Goal: Transaction & Acquisition: Purchase product/service

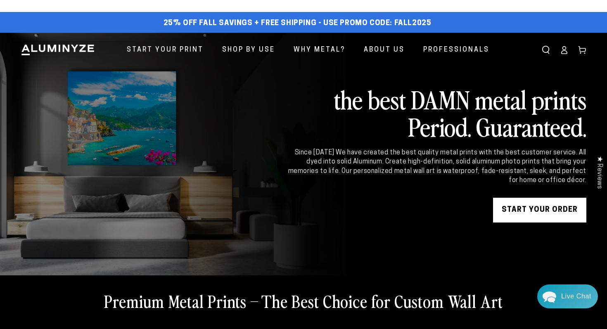
click at [565, 49] on ellipse at bounding box center [563, 48] width 3 height 3
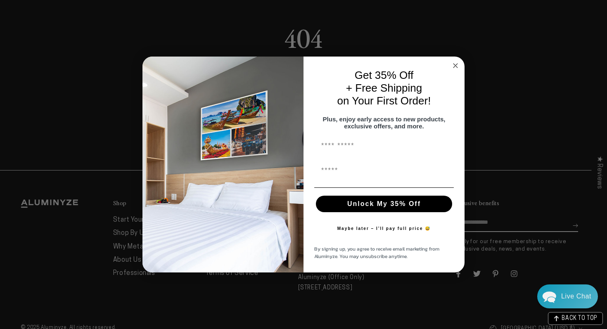
click at [454, 62] on circle "Close dialog" at bounding box center [455, 65] width 9 height 9
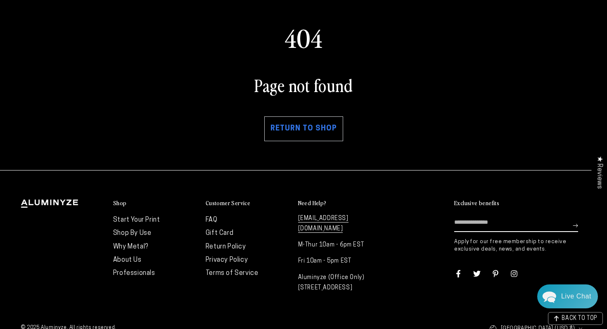
click at [277, 130] on link "Return to shop" at bounding box center [303, 128] width 79 height 25
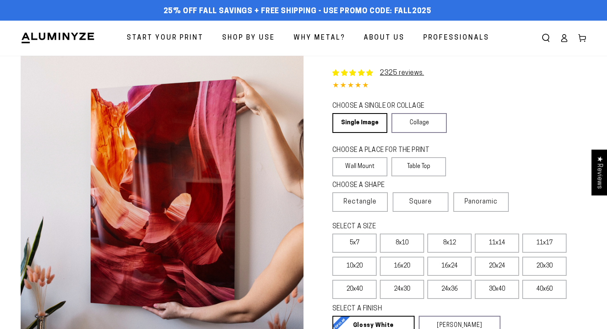
select select "**********"
click at [567, 39] on icon at bounding box center [564, 38] width 8 height 8
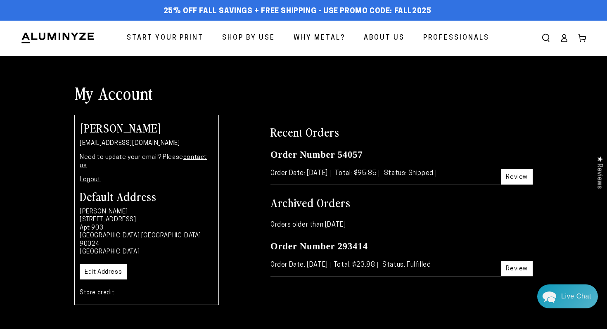
click at [201, 41] on span "Start Your Print" at bounding box center [165, 38] width 77 height 12
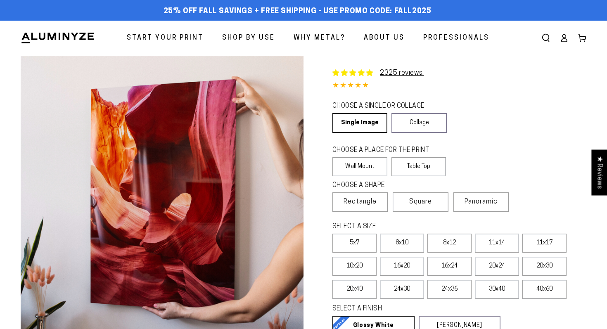
select select "**********"
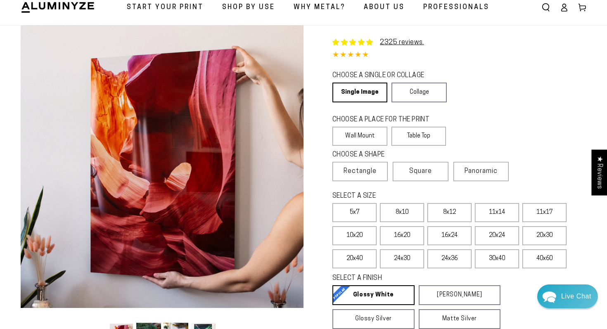
scroll to position [31, 0]
click at [539, 234] on label "20x30" at bounding box center [544, 235] width 44 height 19
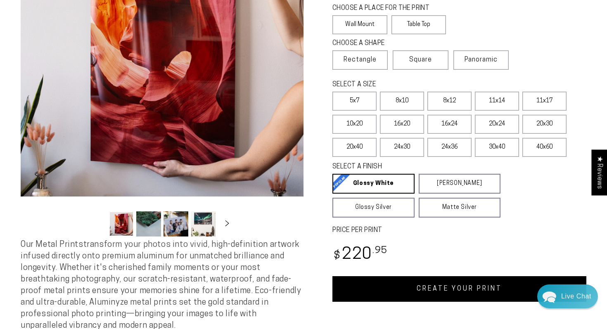
scroll to position [142, 0]
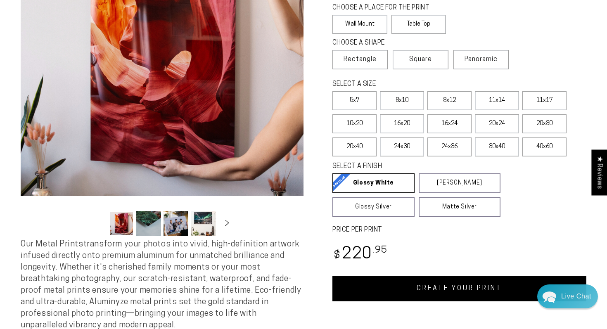
click at [451, 284] on link "CREATE YOUR PRINT" at bounding box center [459, 289] width 254 height 26
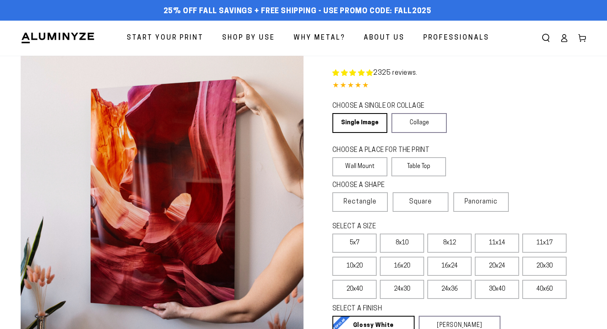
scroll to position [142, 0]
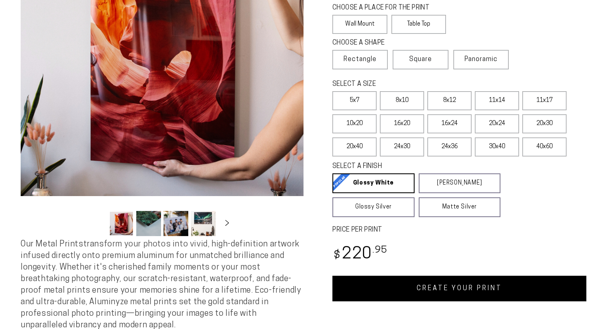
select select "**********"
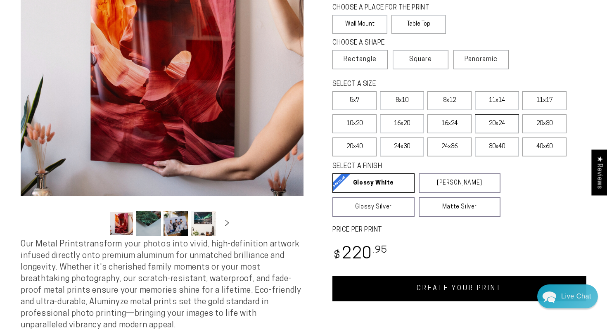
scroll to position [0, 0]
click at [494, 125] on label "20x24" at bounding box center [497, 123] width 44 height 19
click at [467, 292] on link "CREATE YOUR PRINT" at bounding box center [459, 289] width 254 height 26
click at [549, 120] on label "20x30" at bounding box center [544, 123] width 44 height 19
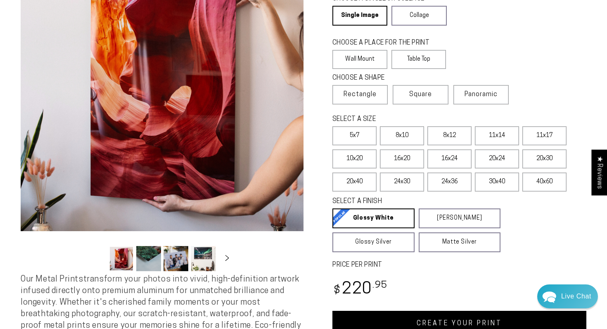
scroll to position [154, 0]
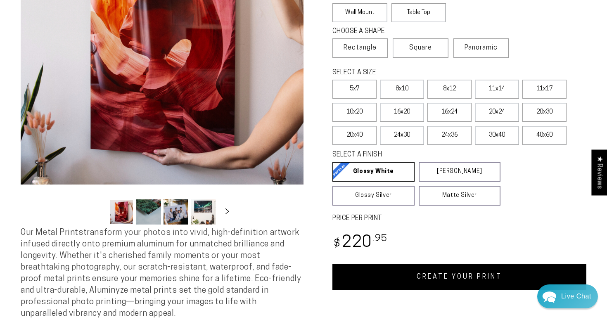
click at [487, 274] on link "CREATE YOUR PRINT" at bounding box center [459, 277] width 254 height 26
click at [424, 54] on label "Square" at bounding box center [420, 47] width 55 height 19
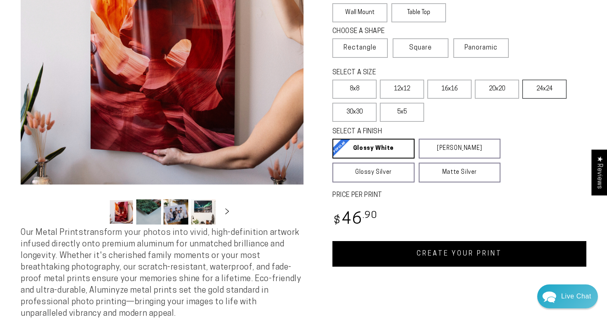
click at [554, 90] on label "24x24" at bounding box center [544, 89] width 44 height 19
click at [451, 253] on link "CREATE YOUR PRINT" at bounding box center [459, 254] width 254 height 26
click at [365, 112] on label "30x30" at bounding box center [354, 112] width 44 height 19
click at [549, 94] on label "24x24" at bounding box center [544, 89] width 44 height 19
click at [469, 254] on link "CREATE YOUR PRINT" at bounding box center [459, 254] width 254 height 26
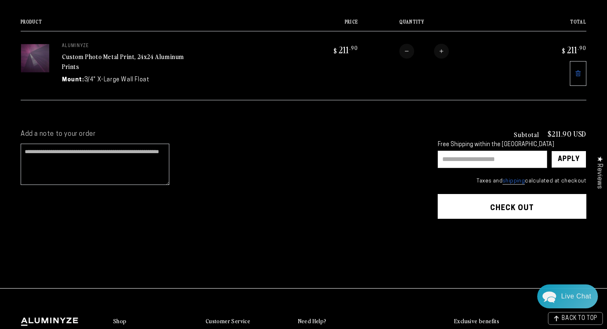
scroll to position [105, 0]
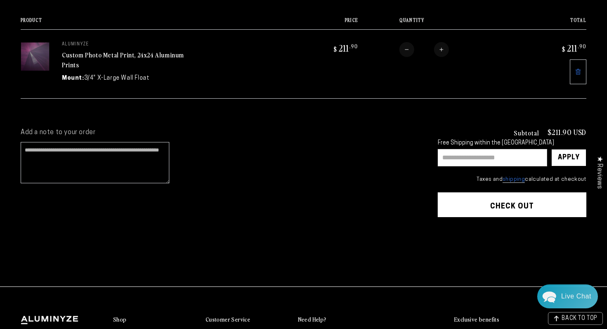
click at [511, 207] on button "Check out" at bounding box center [512, 204] width 149 height 25
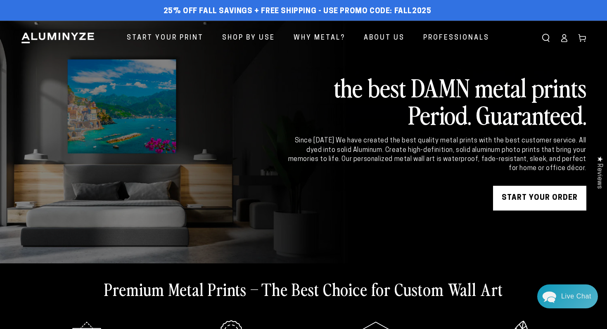
click at [562, 41] on icon at bounding box center [564, 38] width 8 height 8
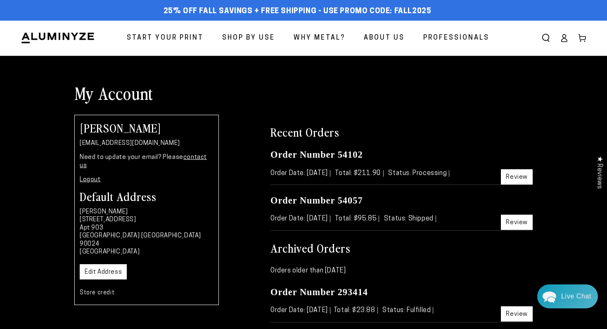
click at [568, 40] on icon at bounding box center [564, 38] width 8 height 8
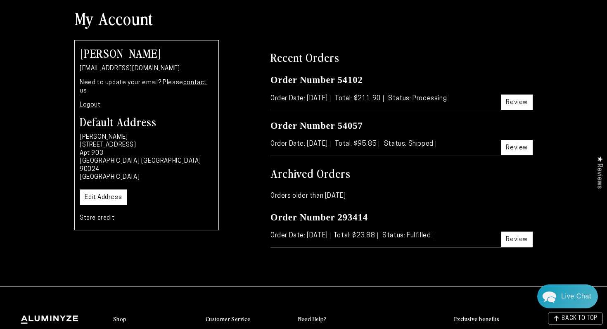
scroll to position [46, 0]
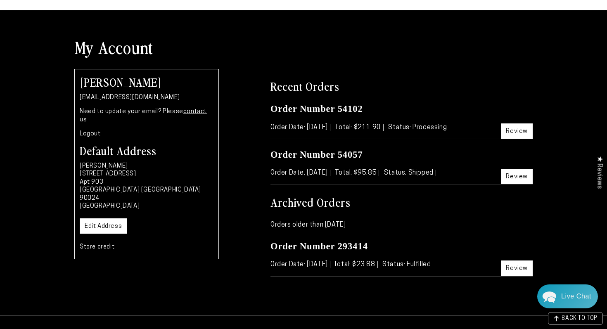
click at [85, 131] on link "Logout" at bounding box center [90, 134] width 21 height 6
